Goal: Contribute content

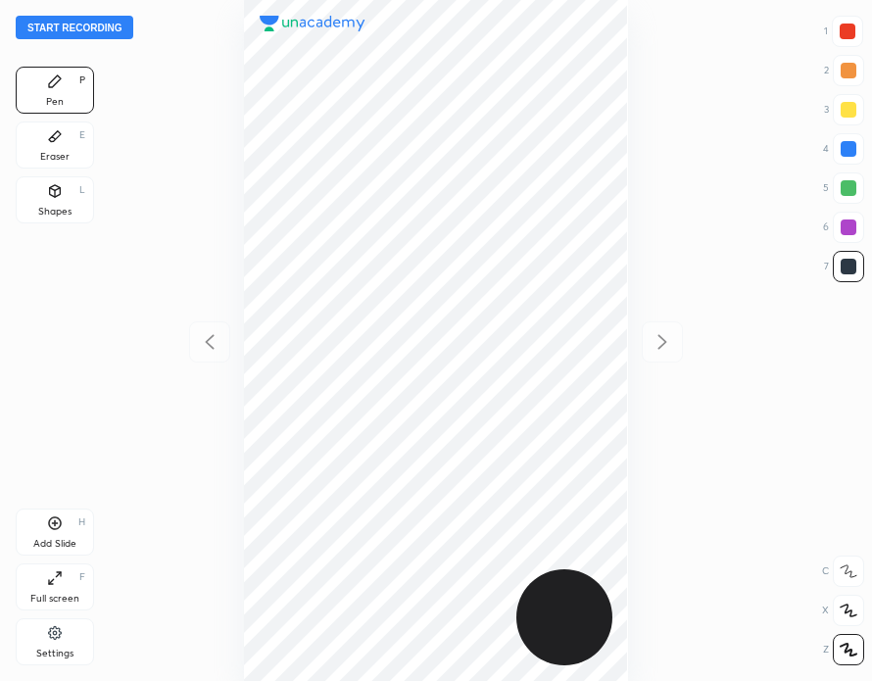
scroll to position [681, 558]
click at [93, 30] on button "Start recording" at bounding box center [75, 28] width 118 height 24
click at [78, 140] on div "Eraser E" at bounding box center [55, 144] width 78 height 47
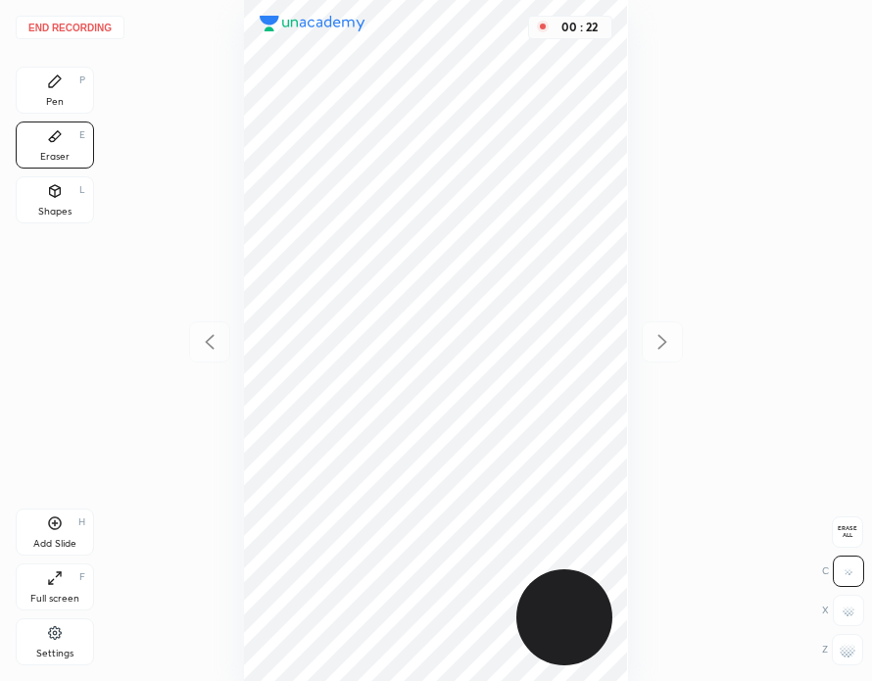
click at [79, 85] on div "P" at bounding box center [82, 80] width 6 height 10
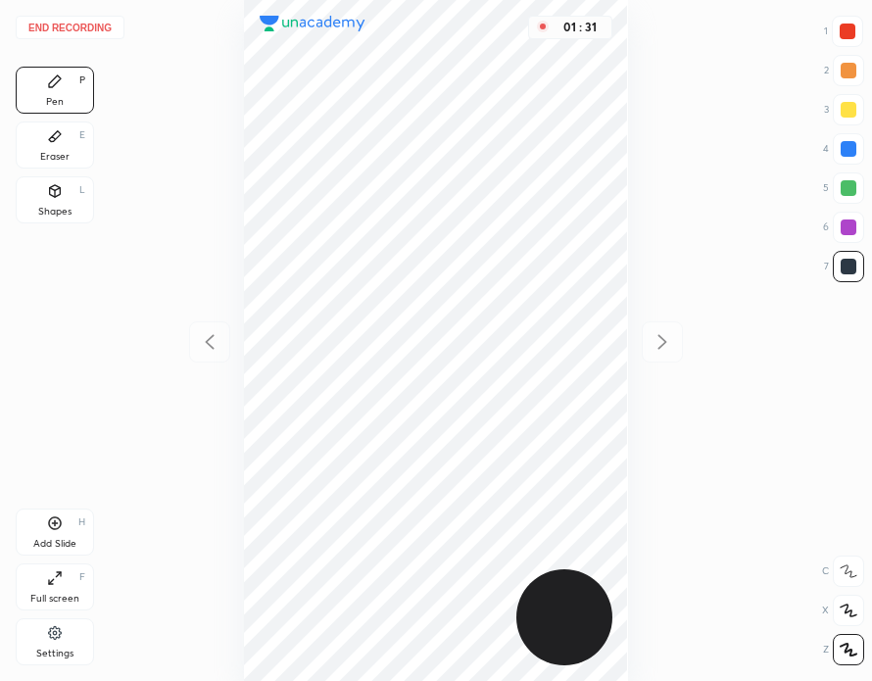
click at [63, 528] on div "Add Slide H" at bounding box center [55, 531] width 78 height 47
click at [839, 36] on div at bounding box center [847, 32] width 16 height 16
click at [99, 24] on button "End recording" at bounding box center [70, 28] width 109 height 24
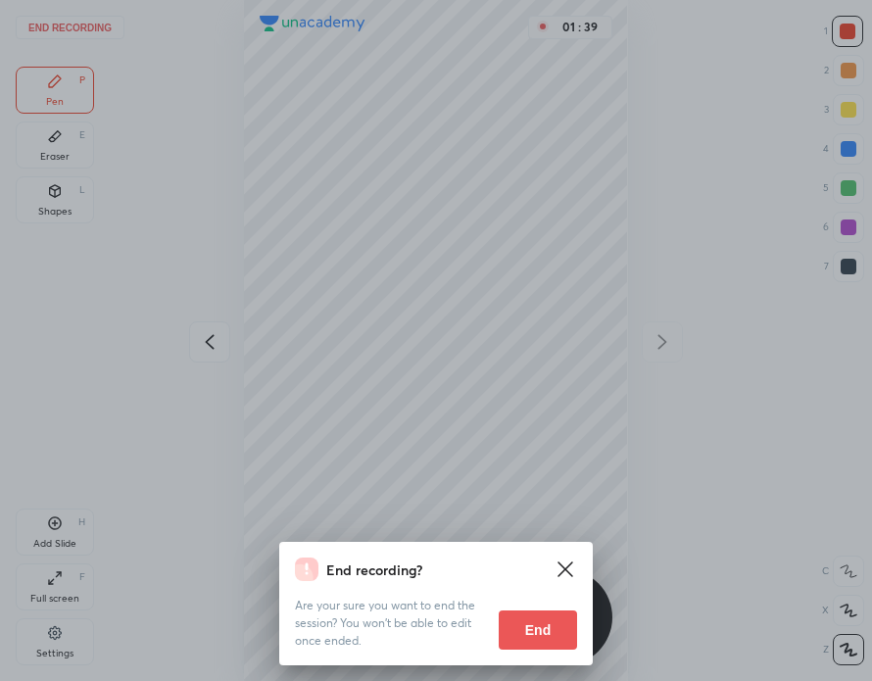
click at [544, 626] on button "End" at bounding box center [537, 629] width 78 height 39
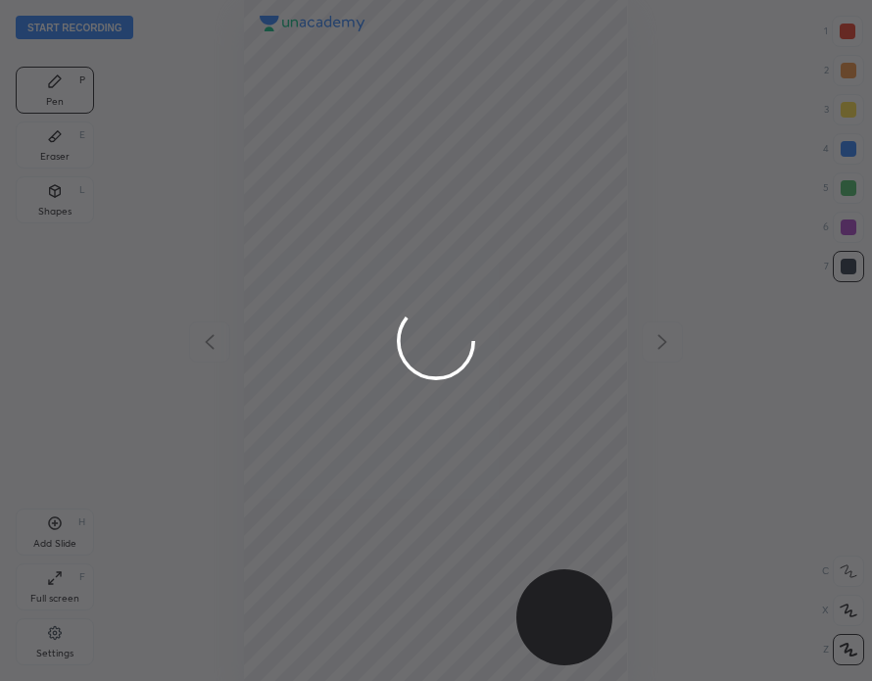
scroll to position [681, 558]
